Goal: Task Accomplishment & Management: Manage account settings

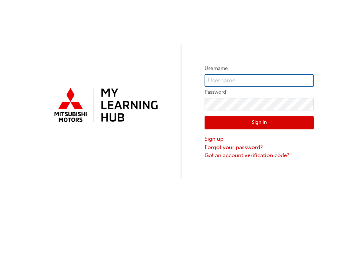
type input "[EMAIL_ADDRESS][DOMAIN_NAME]"
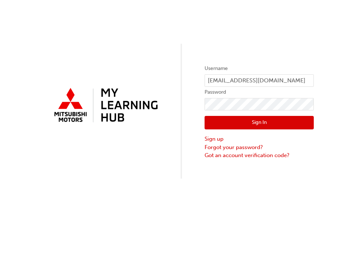
click at [259, 122] on button "Sign In" at bounding box center [258, 123] width 109 height 14
